Goal: Task Accomplishment & Management: Complete application form

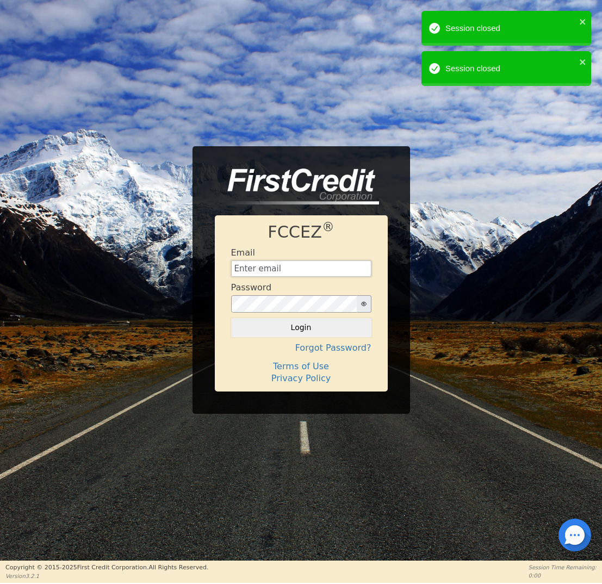
type input "[EMAIL_ADDRESS][DOMAIN_NAME]"
click at [288, 323] on button "Login" at bounding box center [301, 327] width 140 height 18
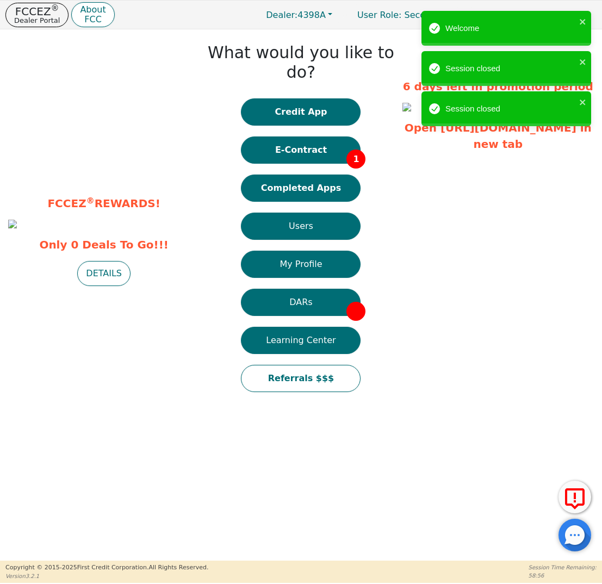
click at [306, 152] on div "Credit App E-Contract 1 Completed Apps Users My Profile DARs Learning Center Re…" at bounding box center [301, 250] width 120 height 304
click at [307, 174] on button "Completed Apps" at bounding box center [301, 187] width 120 height 27
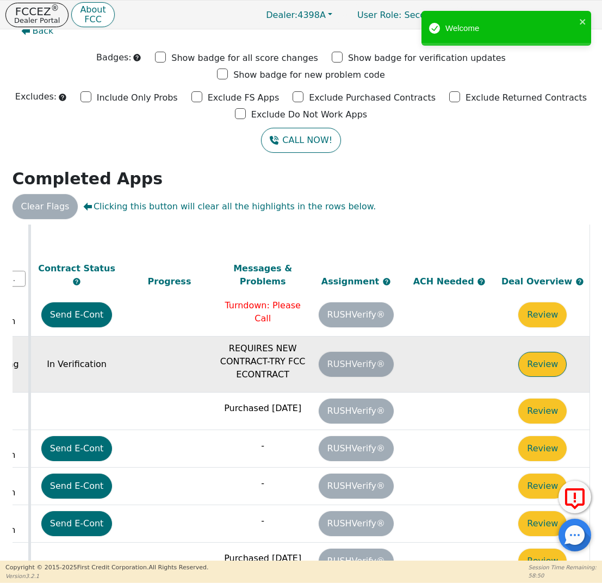
scroll to position [157, 616]
click at [526, 352] on button "Review" at bounding box center [542, 364] width 48 height 25
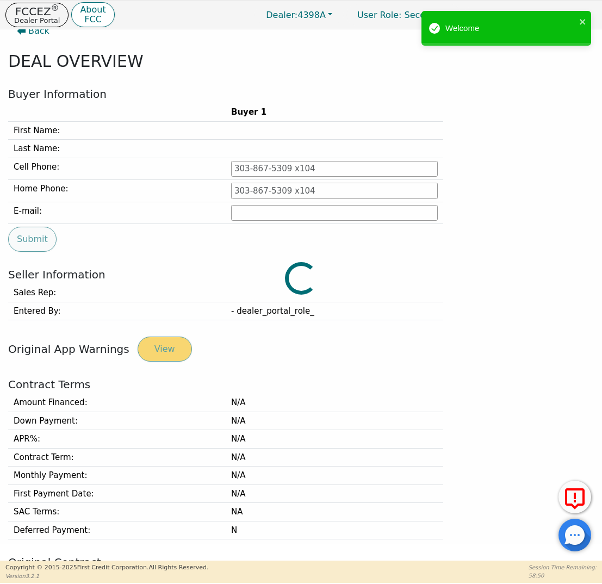
type input "[PHONE_NUMBER]"
type input "[EMAIL_ADDRESS][DOMAIN_NAME]"
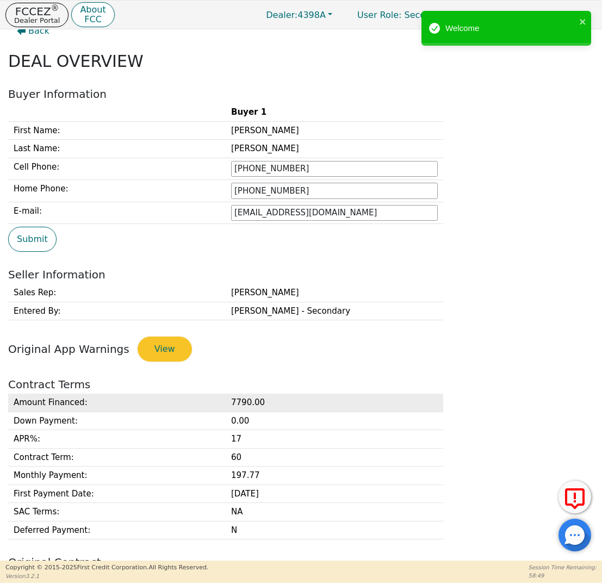
scroll to position [311, 0]
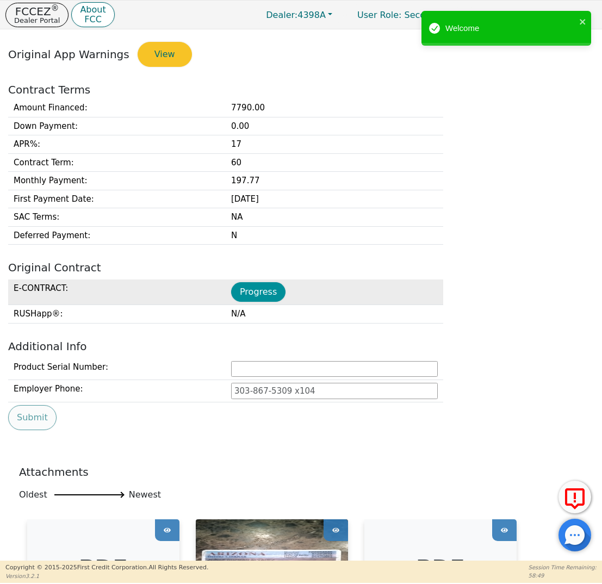
click at [250, 282] on button "Progress" at bounding box center [258, 292] width 54 height 20
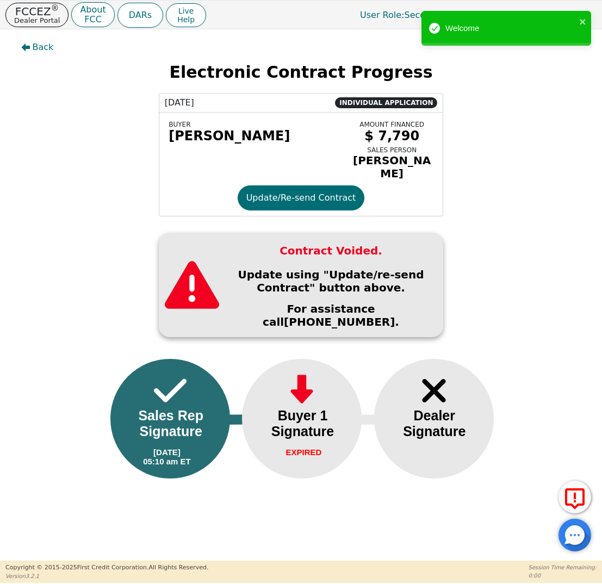
click at [303, 211] on div "BUYER [PERSON_NAME] AMOUNT FINANCED $ 7,790 SALES PERSON [PERSON_NAME] Update/R…" at bounding box center [301, 164] width 284 height 103
click at [303, 199] on button "Update/Re-send Contract" at bounding box center [301, 197] width 127 height 25
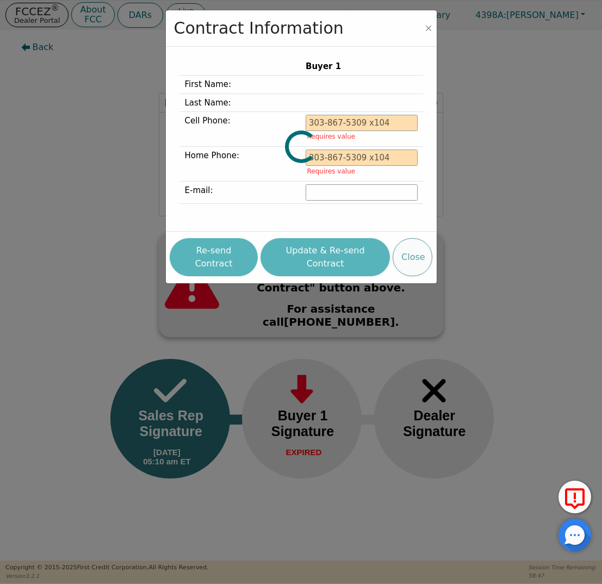
type input "[PHONE_NUMBER]"
type input "[EMAIL_ADDRESS][DOMAIN_NAME]"
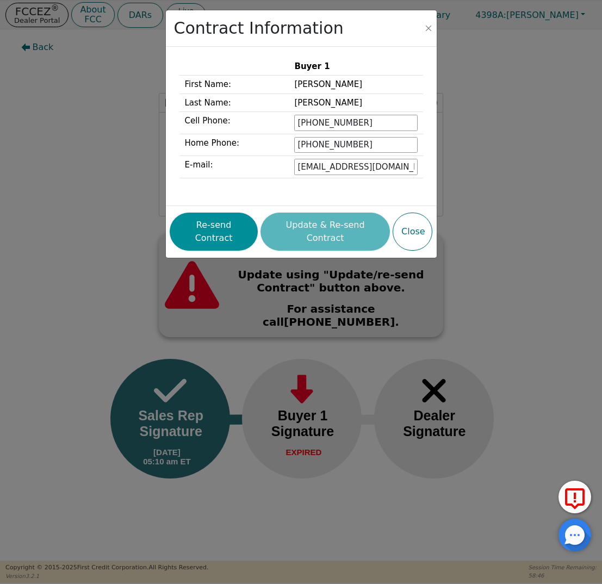
click at [218, 226] on button "Re-send Contract" at bounding box center [214, 232] width 88 height 38
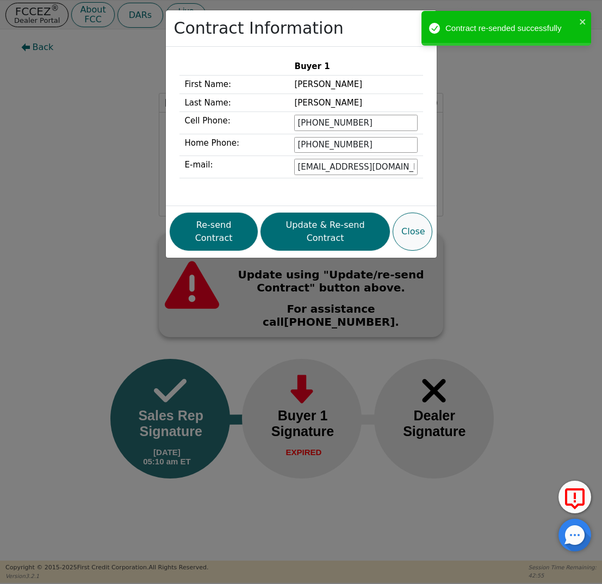
click at [413, 222] on button "Close" at bounding box center [412, 232] width 40 height 38
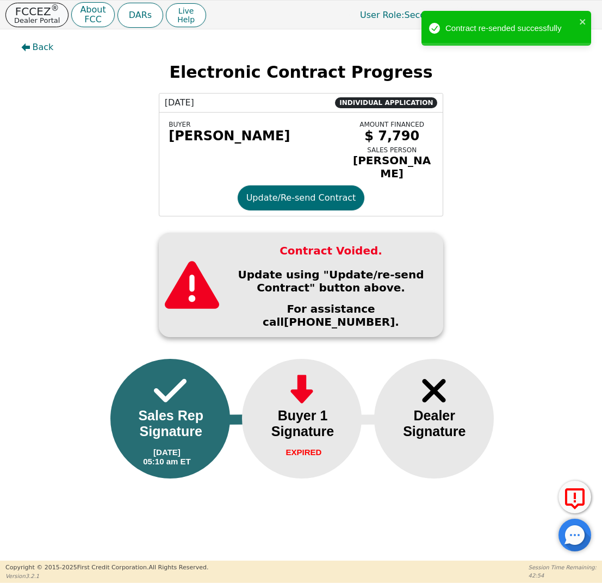
click at [47, 22] on p "Dealer Portal" at bounding box center [37, 20] width 46 height 7
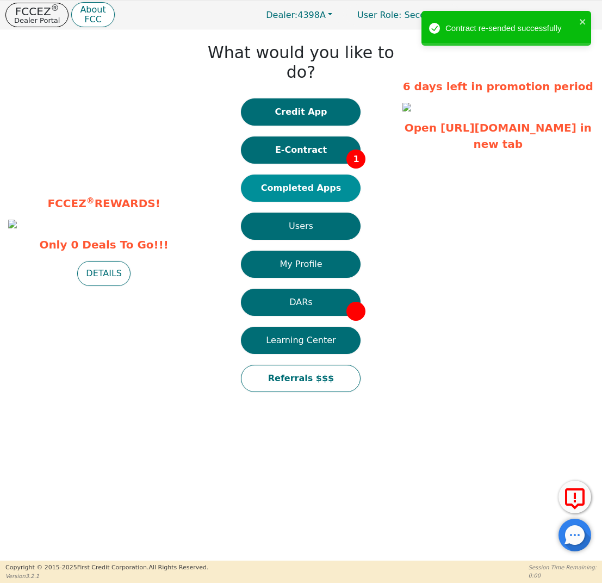
click at [283, 174] on button "Completed Apps" at bounding box center [301, 187] width 120 height 27
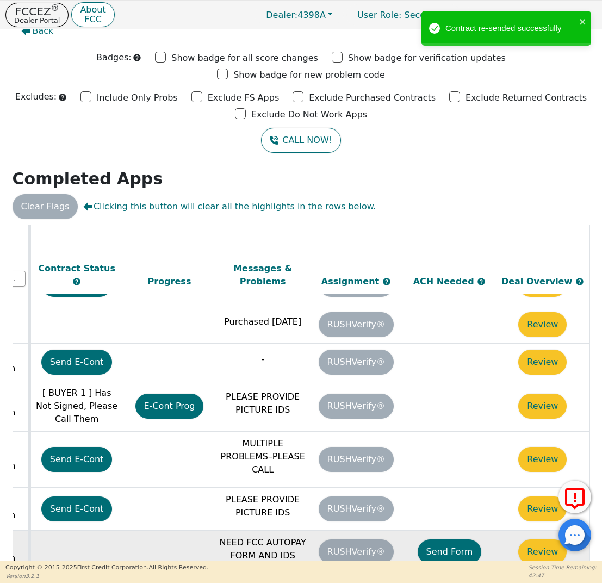
scroll to position [511, 615]
click at [542, 539] on button "Review" at bounding box center [542, 551] width 48 height 25
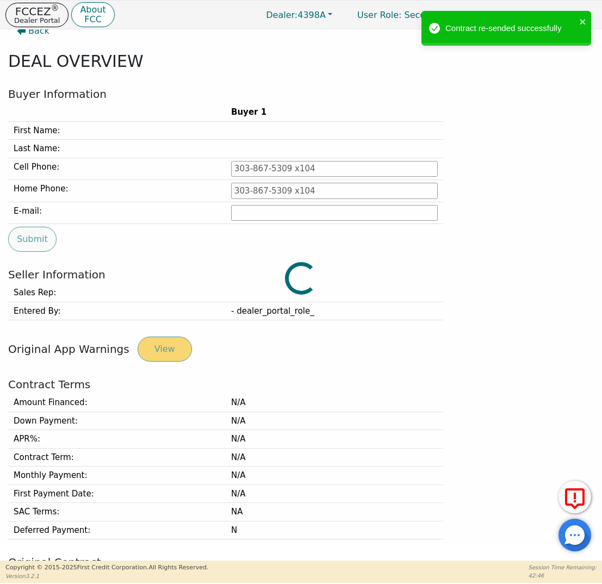
type input "[PHONE_NUMBER]"
type input "[EMAIL_ADDRESS][DOMAIN_NAME]"
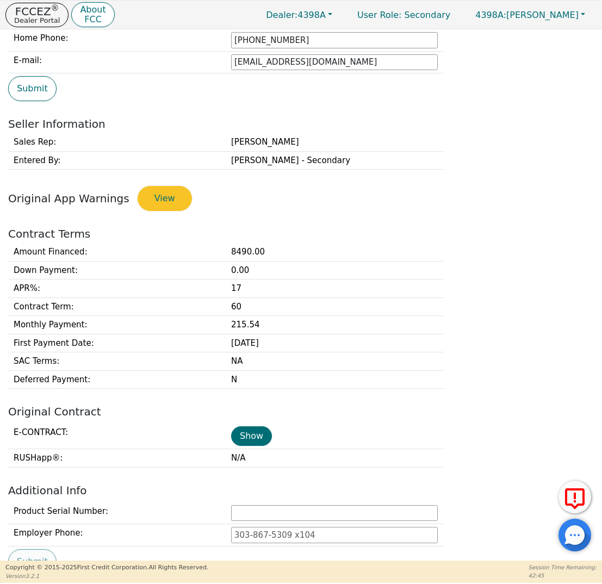
scroll to position [229, 0]
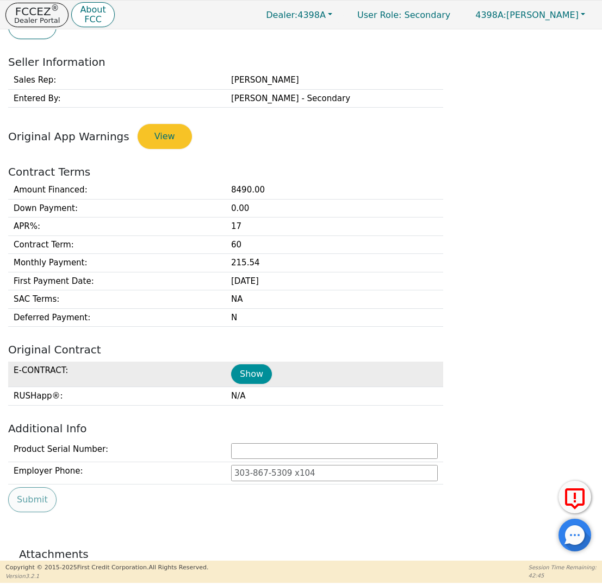
click at [251, 366] on button "Show" at bounding box center [251, 374] width 41 height 20
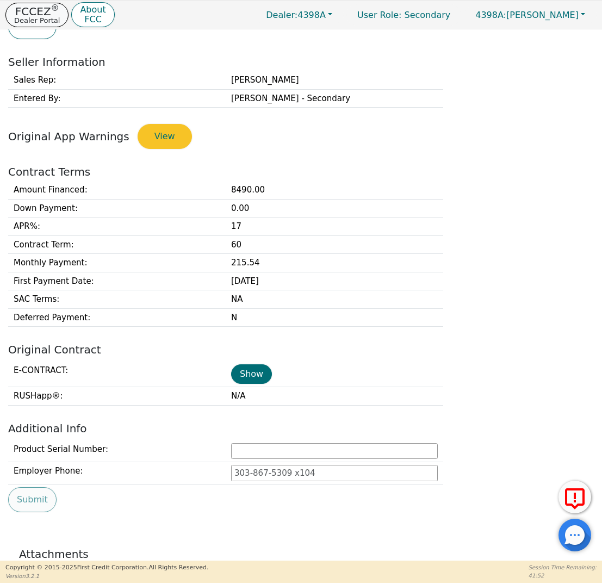
click at [40, 11] on p "FCCEZ ®" at bounding box center [37, 11] width 46 height 11
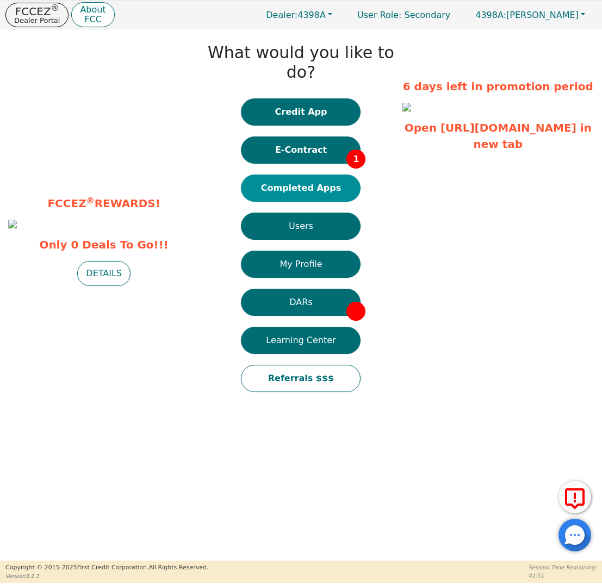
click at [311, 174] on button "Completed Apps" at bounding box center [301, 187] width 120 height 27
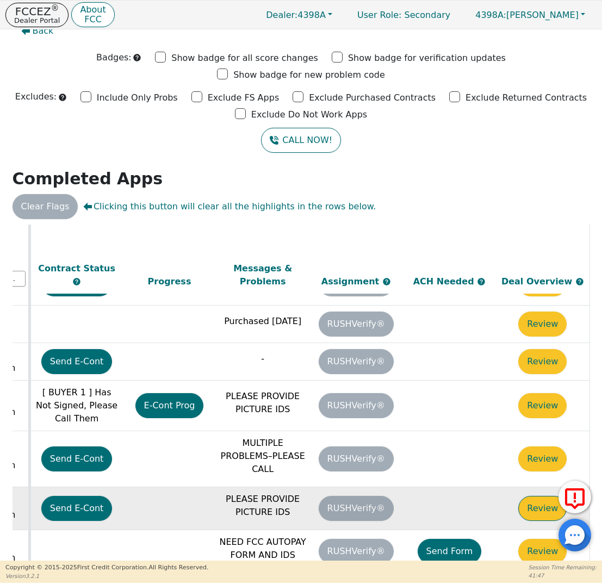
scroll to position [512, 615]
click at [539, 496] on button "Review" at bounding box center [542, 508] width 48 height 25
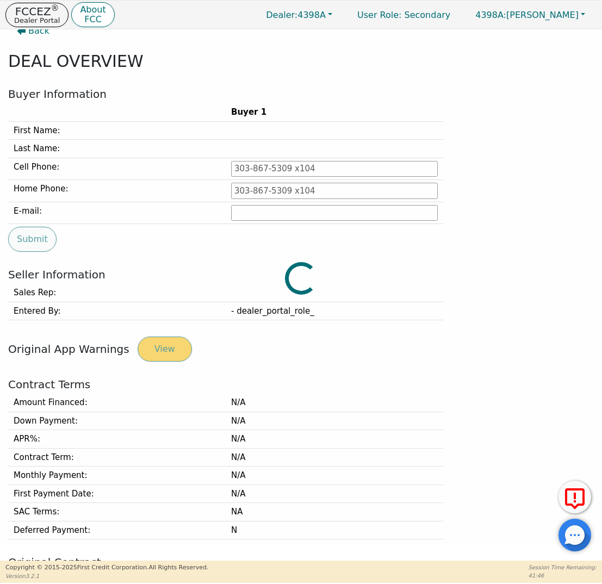
type input "[PHONE_NUMBER]"
type input "[EMAIL_ADDRESS][DOMAIN_NAME]"
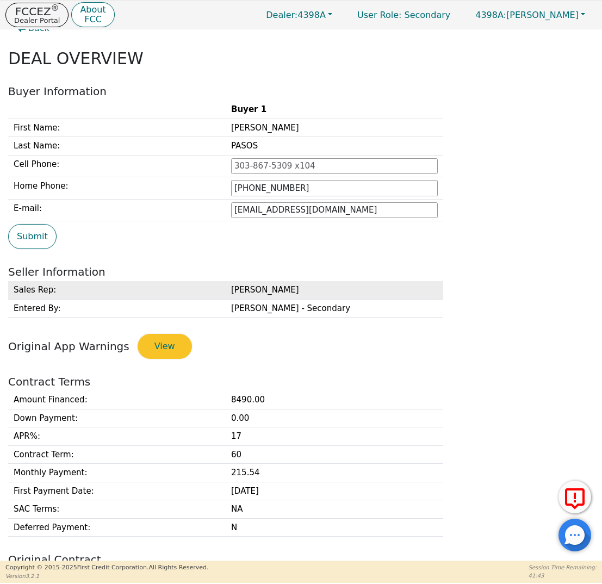
scroll to position [23, 0]
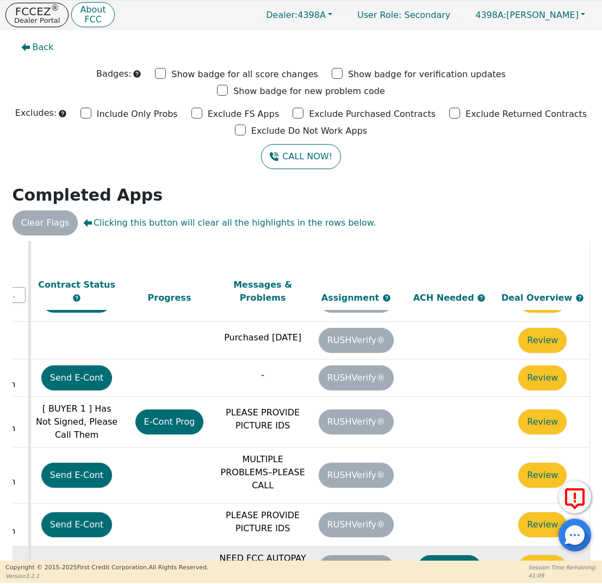
scroll to position [512, 615]
click at [432, 555] on button "Send Form" at bounding box center [449, 567] width 64 height 25
